Goal: Task Accomplishment & Management: Manage account settings

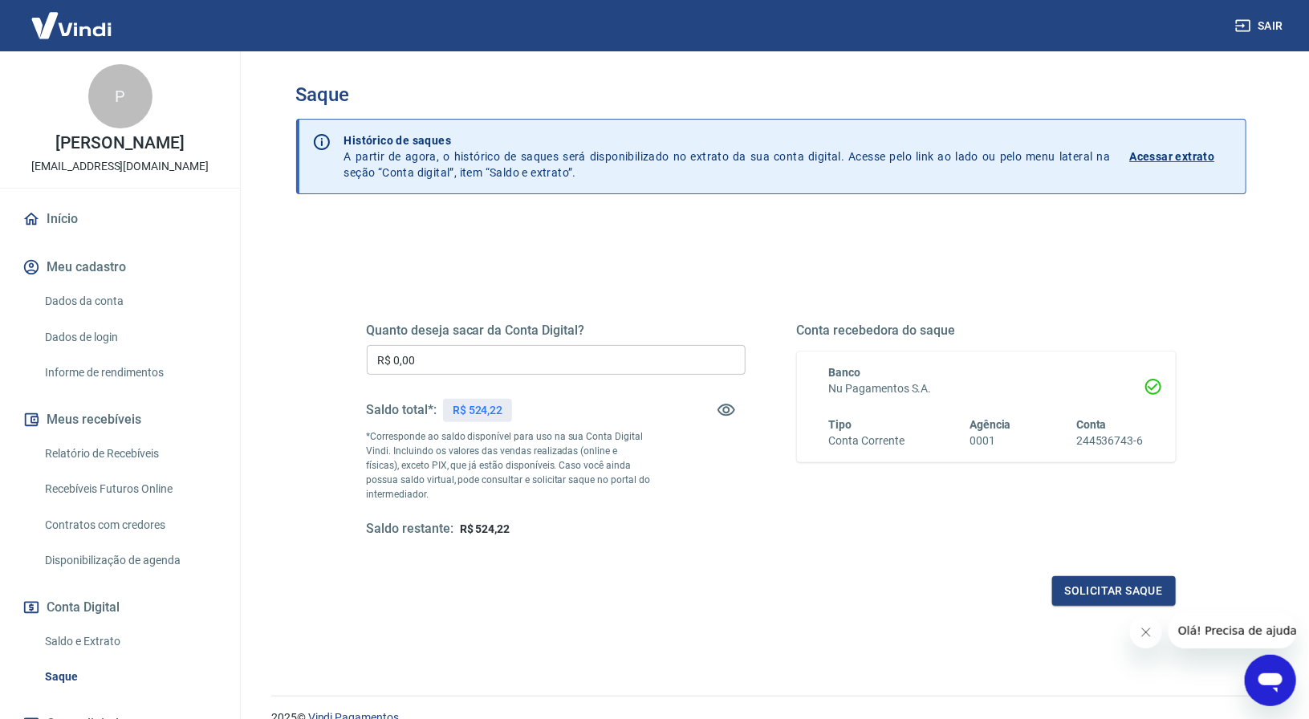
click at [487, 408] on p "R$ 524,22" at bounding box center [478, 410] width 51 height 17
copy p "524,22"
click at [427, 357] on input "R$ 0,00" at bounding box center [556, 360] width 379 height 30
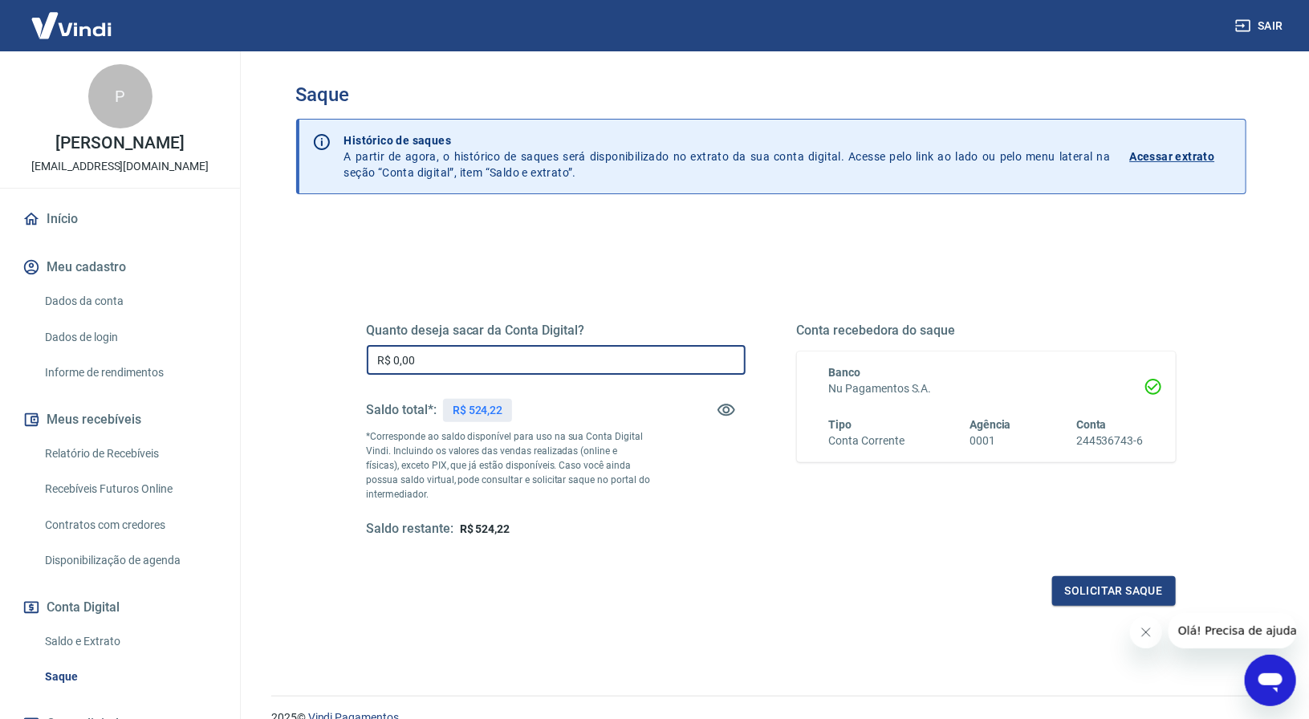
paste input "524,22"
type input "R$ 524,22"
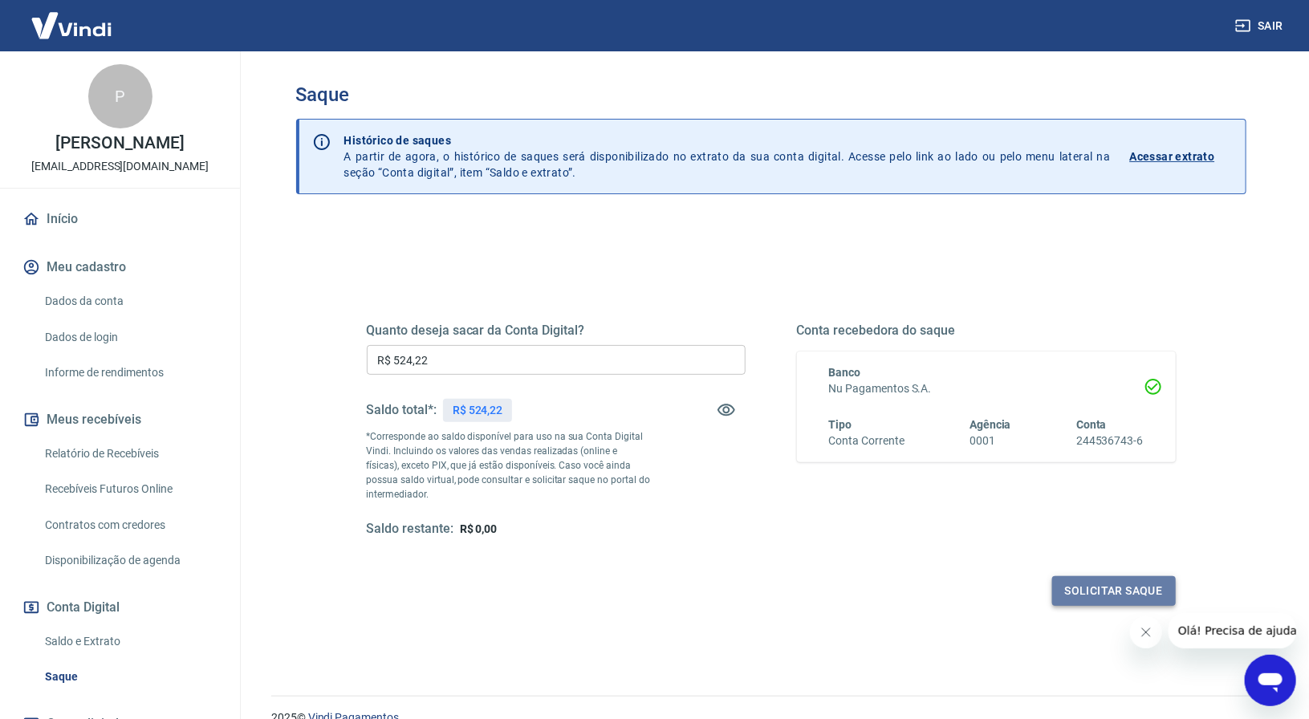
click at [1096, 588] on button "Solicitar saque" at bounding box center [1114, 591] width 124 height 30
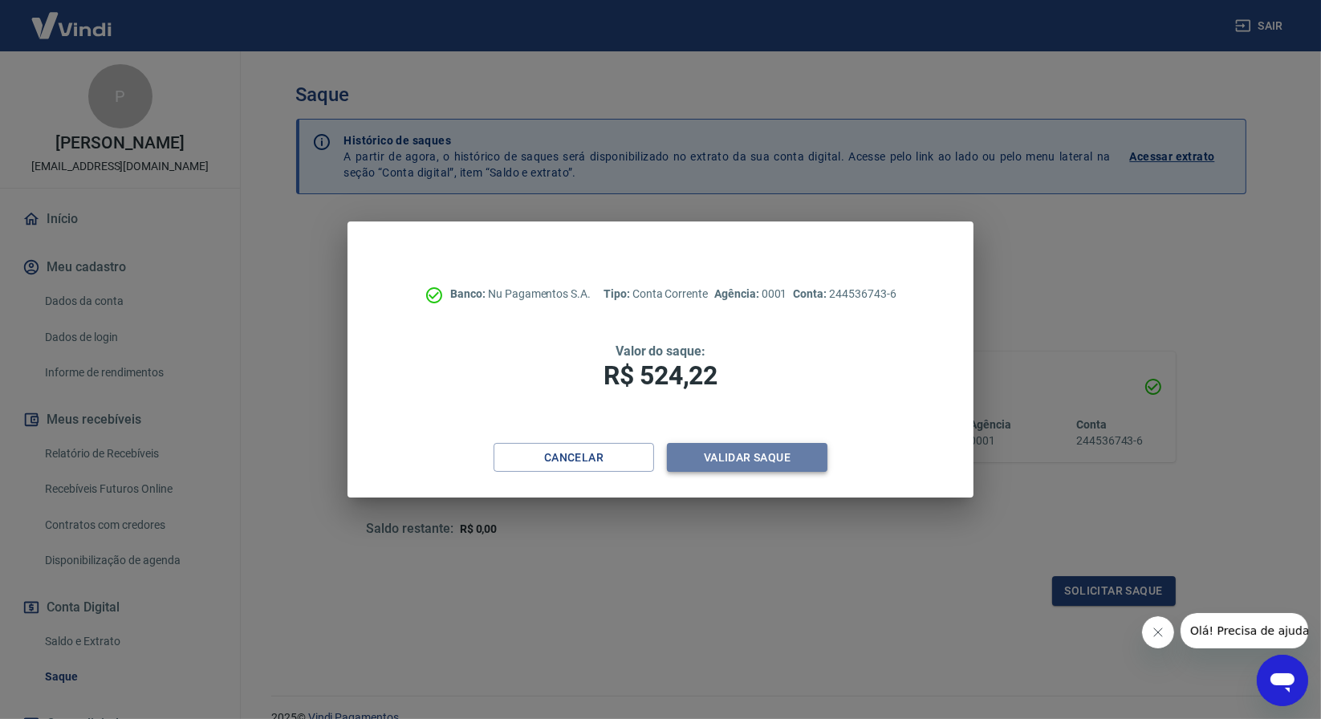
click at [731, 467] on button "Validar saque" at bounding box center [747, 458] width 160 height 30
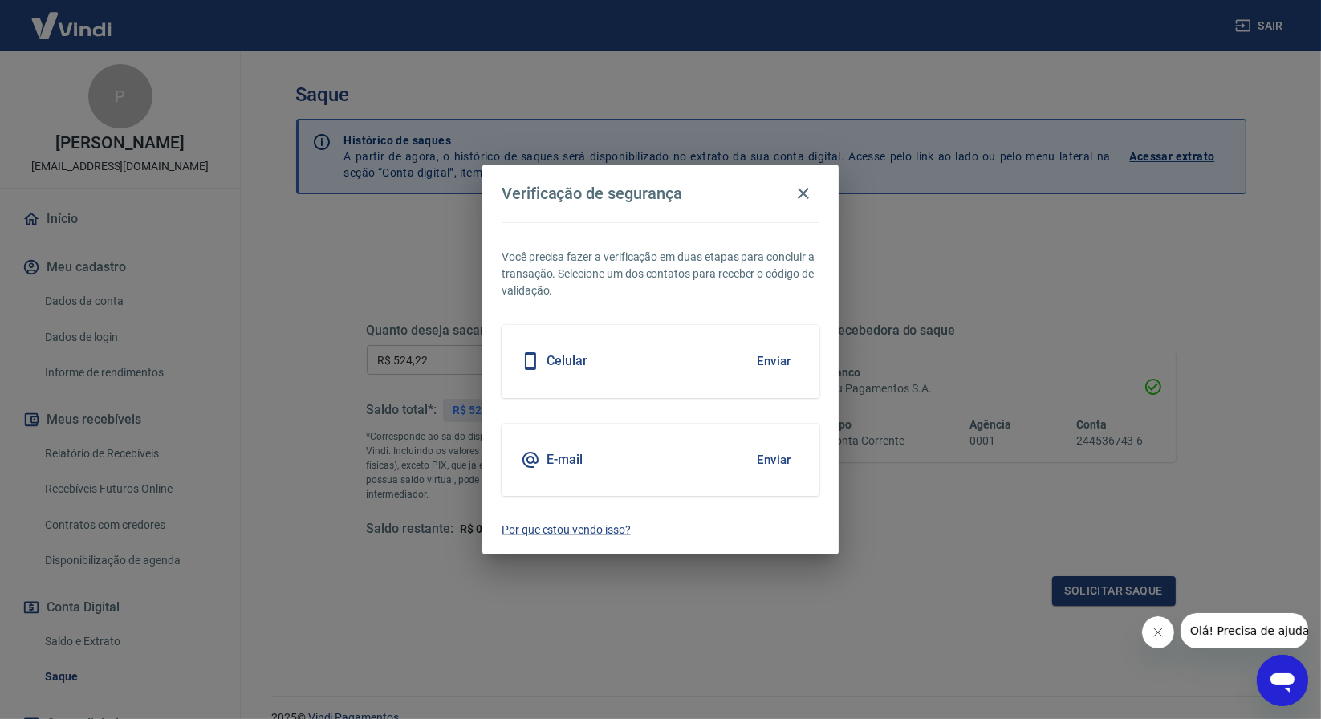
click at [777, 461] on button "Enviar" at bounding box center [774, 460] width 52 height 34
click at [781, 349] on button "Enviar" at bounding box center [774, 361] width 52 height 34
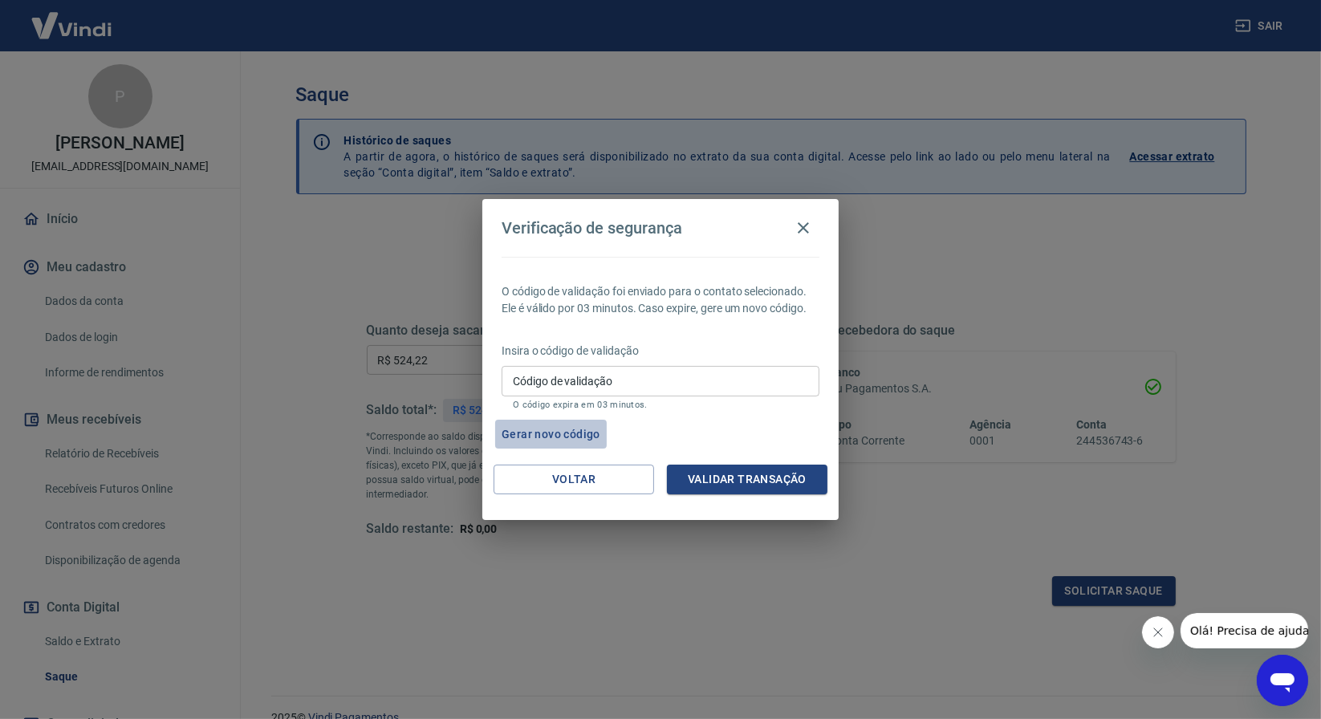
click at [566, 438] on button "Gerar novo código" at bounding box center [551, 435] width 112 height 30
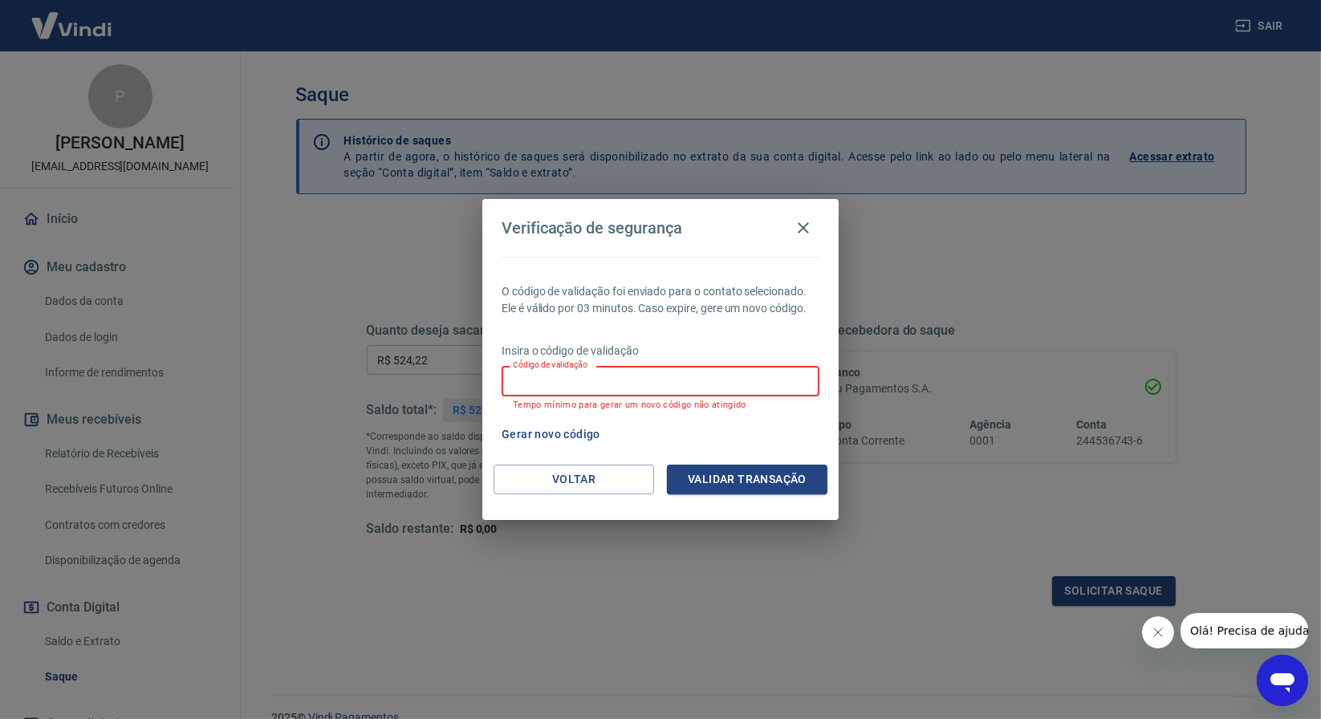
click at [562, 389] on input "Código de validação" at bounding box center [660, 381] width 318 height 30
paste input "423343"
type input "423343"
click at [719, 480] on button "Validar transação" at bounding box center [747, 480] width 160 height 30
